Goal: Transaction & Acquisition: Purchase product/service

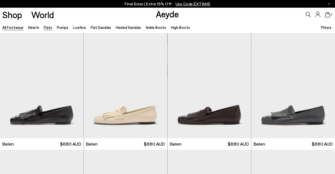
click at [47, 27] on link "Flats" at bounding box center [48, 27] width 8 height 5
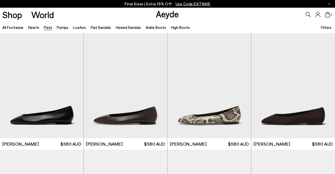
click at [58, 28] on link "Pumps" at bounding box center [63, 27] width 12 height 5
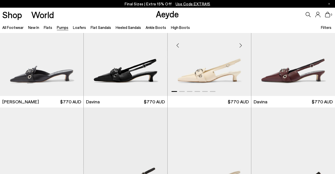
scroll to position [944, 0]
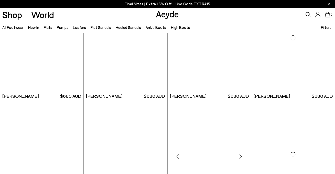
scroll to position [1662, 0]
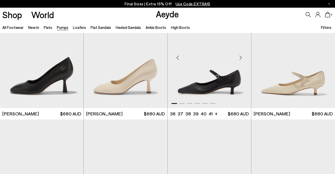
click at [239, 77] on img "1 / 6" at bounding box center [209, 55] width 83 height 105
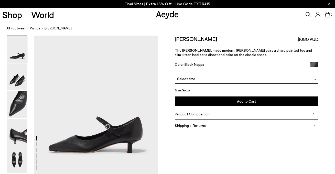
click at [183, 91] on button "Size Guide" at bounding box center [182, 90] width 15 height 6
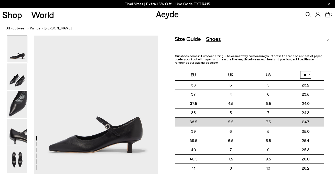
click at [196, 121] on td "38.5" at bounding box center [193, 122] width 37 height 9
click at [269, 120] on td "7.5" at bounding box center [268, 122] width 37 height 9
drag, startPoint x: 302, startPoint y: 122, endPoint x: 311, endPoint y: 122, distance: 8.7
click at [311, 122] on td "24.7" at bounding box center [305, 122] width 37 height 9
